Goal: Task Accomplishment & Management: Use online tool/utility

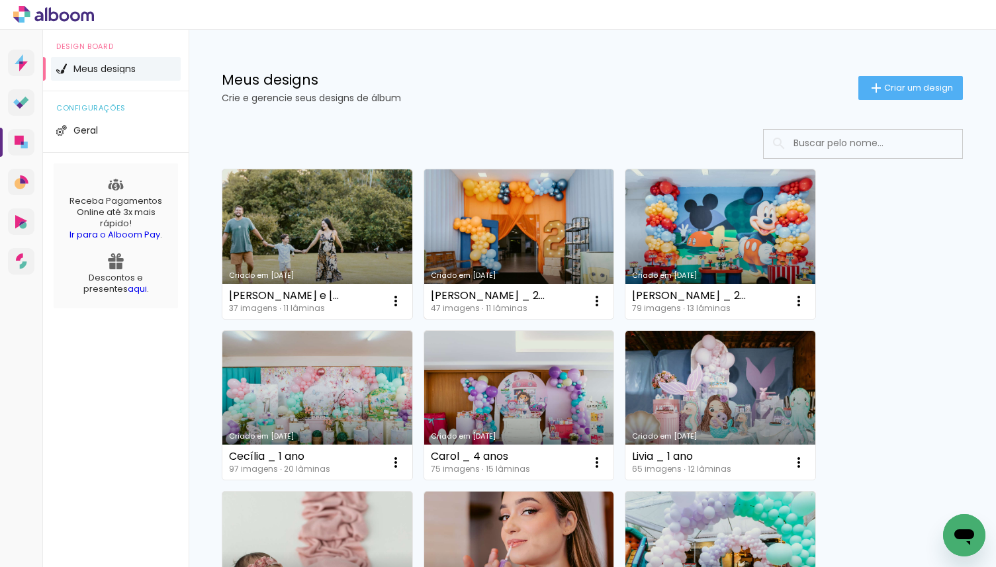
click at [539, 245] on link "Criado em [DATE]" at bounding box center [519, 244] width 190 height 150
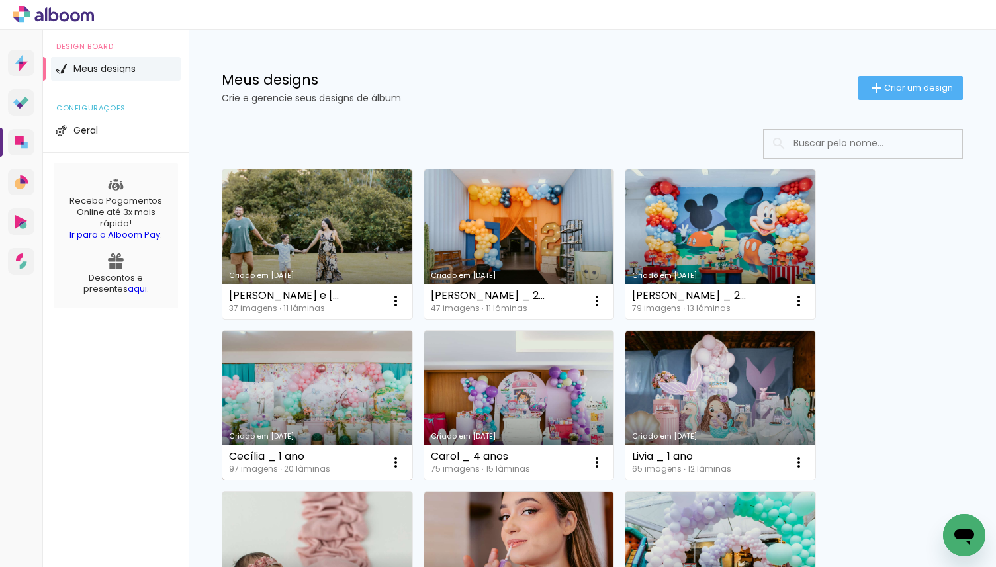
click at [328, 367] on link "Criado em [DATE]" at bounding box center [317, 406] width 190 height 150
